Goal: Task Accomplishment & Management: Use online tool/utility

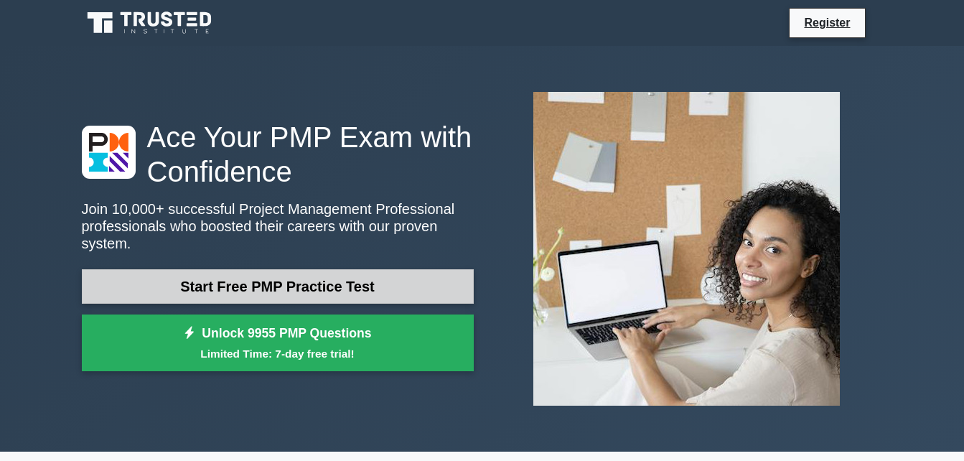
click at [368, 288] on link "Start Free PMP Practice Test" at bounding box center [278, 286] width 392 height 34
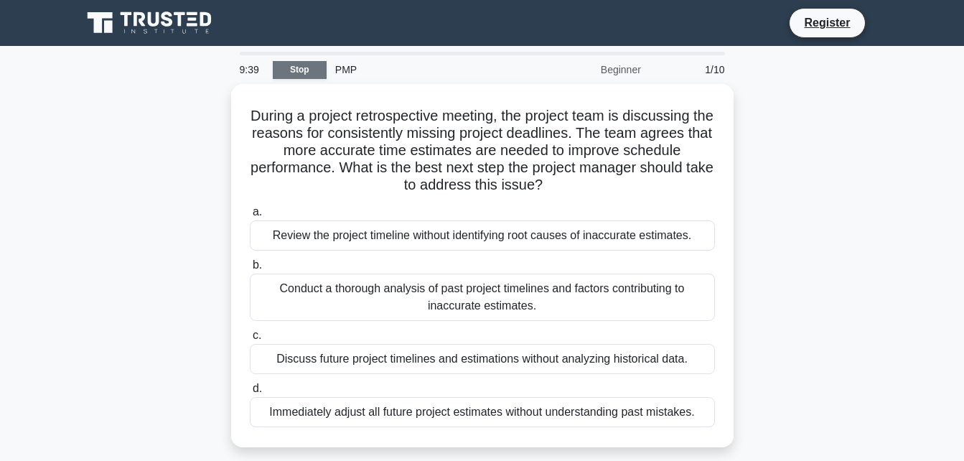
click at [288, 76] on link "Stop" at bounding box center [300, 70] width 54 height 18
